Goal: Communication & Community: Share content

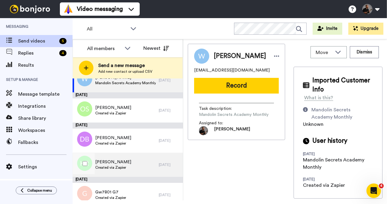
scroll to position [23, 0]
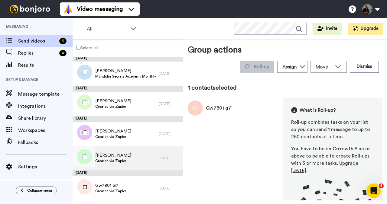
scroll to position [2, 0]
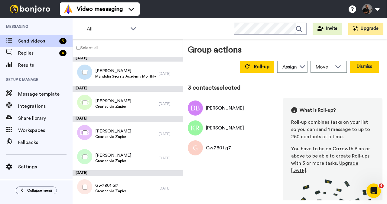
click at [359, 69] on button "Dismiss" at bounding box center [364, 67] width 29 height 12
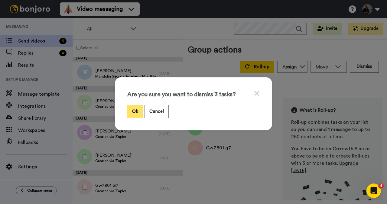
click at [136, 109] on button "Ok" at bounding box center [135, 111] width 16 height 13
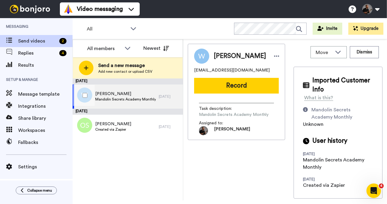
click at [131, 103] on div "[PERSON_NAME] Mandolin Secrets Academy Monthly" at bounding box center [116, 97] width 86 height 24
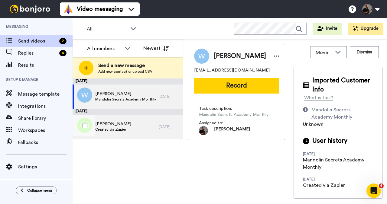
click at [135, 127] on div "[PERSON_NAME] Created via Zapier" at bounding box center [116, 127] width 86 height 24
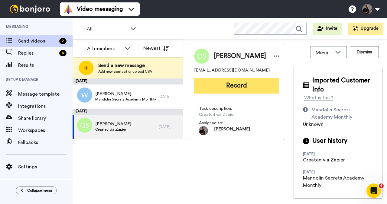
click at [236, 92] on button "Record" at bounding box center [236, 86] width 85 height 16
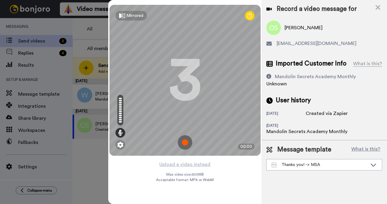
click at [183, 145] on img at bounding box center [185, 142] width 15 height 15
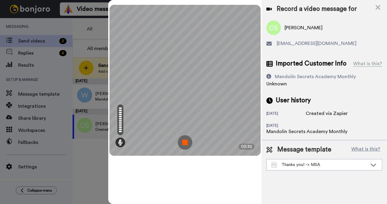
click at [183, 140] on img at bounding box center [185, 142] width 15 height 15
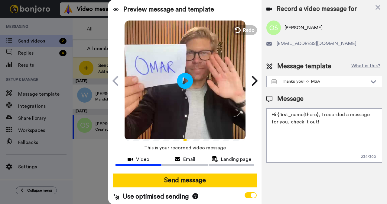
click at [189, 82] on icon at bounding box center [185, 81] width 16 height 16
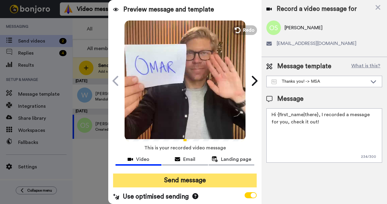
click at [201, 180] on button "Send message" at bounding box center [185, 181] width 144 height 14
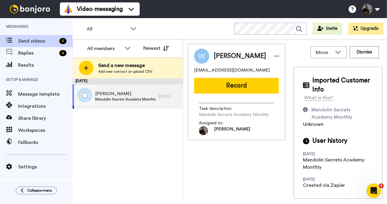
click at [151, 93] on span "[PERSON_NAME]" at bounding box center [125, 94] width 60 height 6
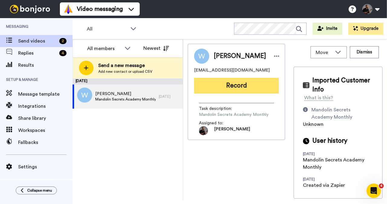
click at [222, 93] on button "Record" at bounding box center [236, 86] width 85 height 16
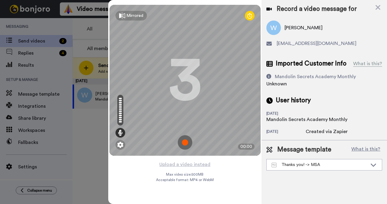
click at [187, 139] on img at bounding box center [185, 142] width 15 height 15
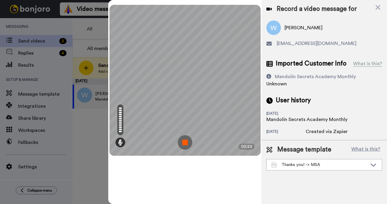
click at [184, 147] on img at bounding box center [185, 142] width 15 height 15
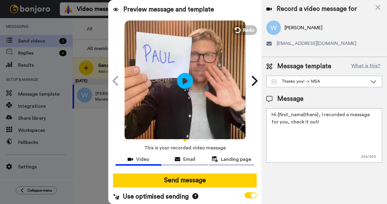
click at [179, 81] on icon at bounding box center [185, 81] width 16 height 16
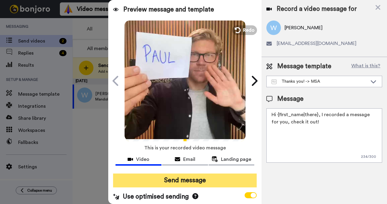
click at [187, 183] on button "Send message" at bounding box center [185, 181] width 144 height 14
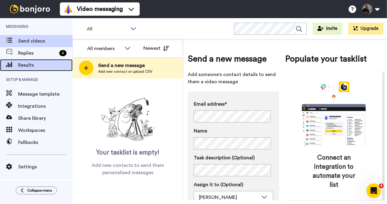
click at [38, 65] on span "Results" at bounding box center [45, 65] width 54 height 7
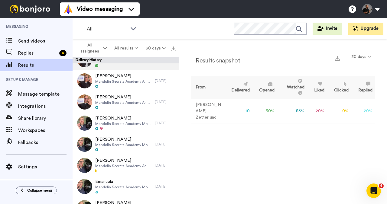
scroll to position [71, 0]
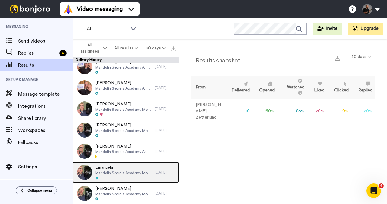
click at [106, 176] on div "[PERSON_NAME] Secrets Academy Monthly" at bounding box center [123, 173] width 57 height 16
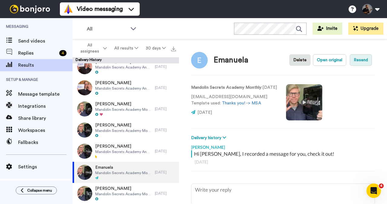
click at [359, 61] on button "Resend" at bounding box center [361, 59] width 22 height 11
type textarea "x"
